Goal: Information Seeking & Learning: Learn about a topic

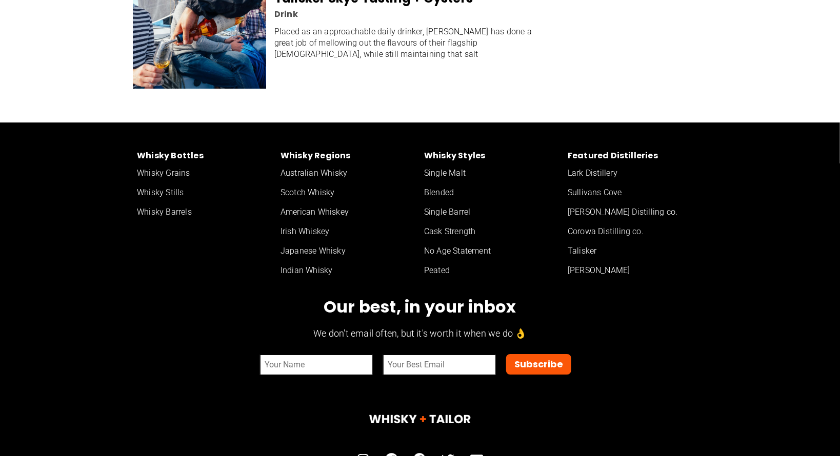
scroll to position [1832, 0]
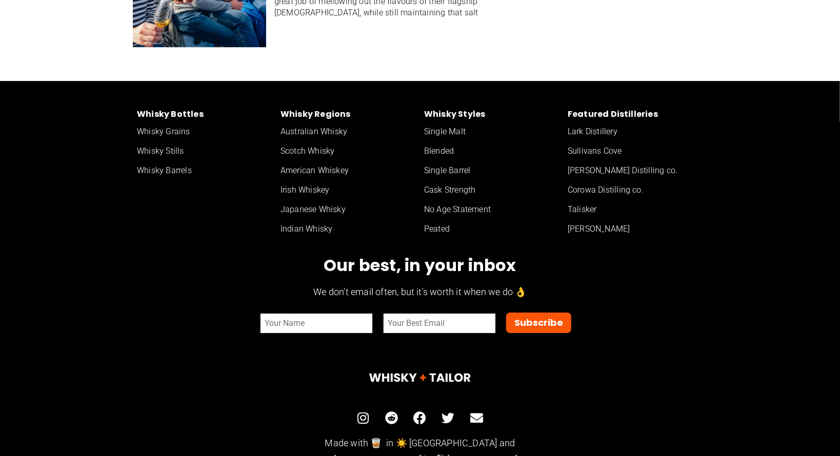
click at [297, 161] on link "American Whiskey" at bounding box center [348, 170] width 144 height 19
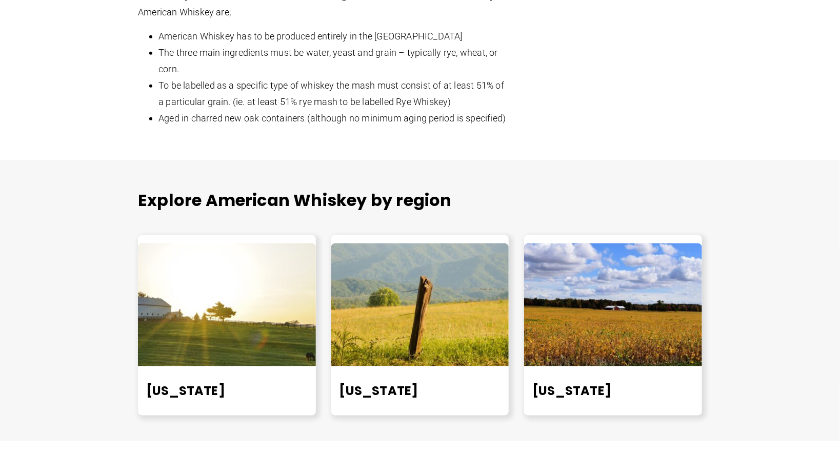
scroll to position [595, 0]
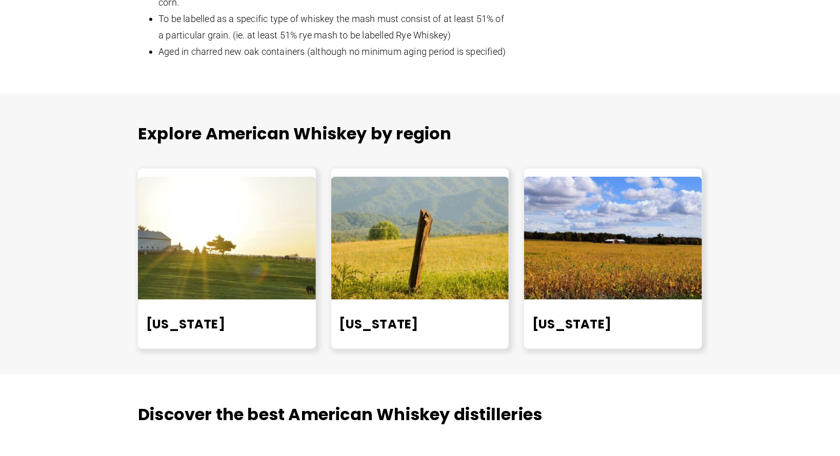
click at [276, 236] on img at bounding box center [227, 238] width 178 height 123
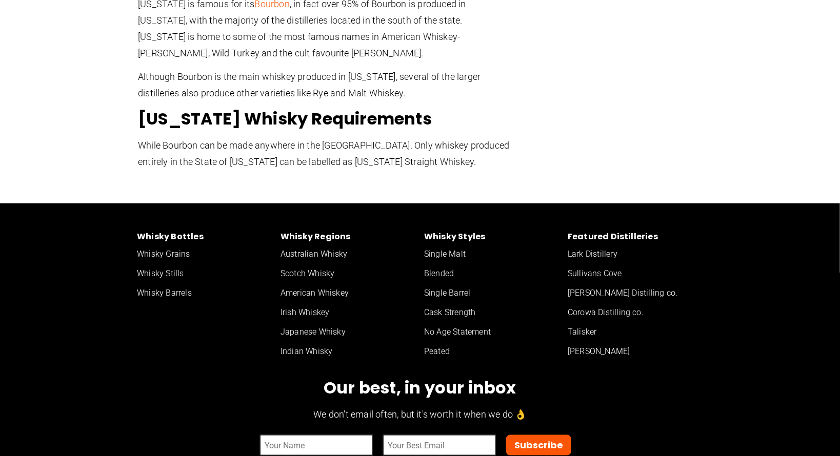
scroll to position [216, 0]
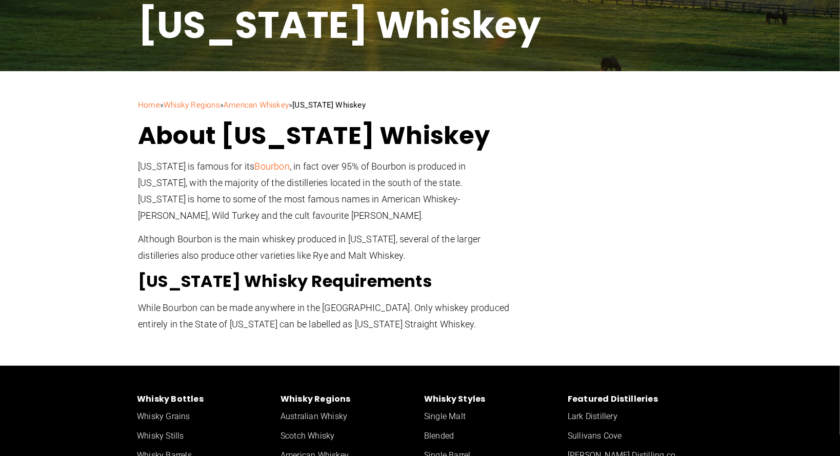
click at [257, 164] on link "Bourbon" at bounding box center [272, 166] width 35 height 11
